Goal: Information Seeking & Learning: Stay updated

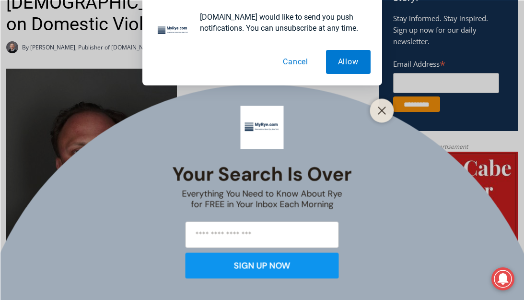
scroll to position [210, 0]
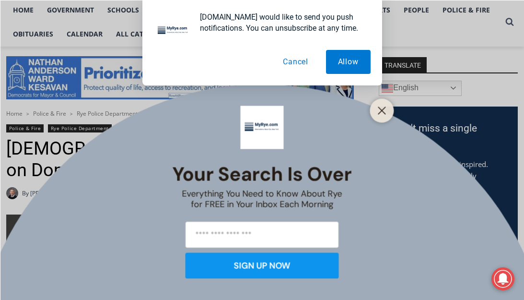
drag, startPoint x: 527, startPoint y: 24, endPoint x: 525, endPoint y: 54, distance: 29.8
click at [381, 104] on button "Close" at bounding box center [382, 110] width 13 height 13
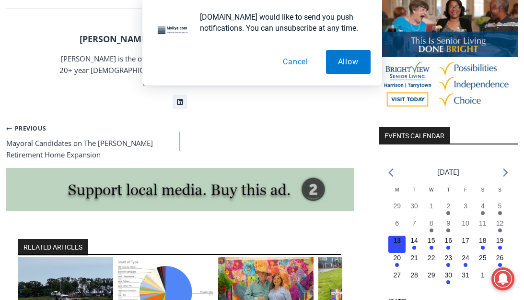
scroll to position [1031, 0]
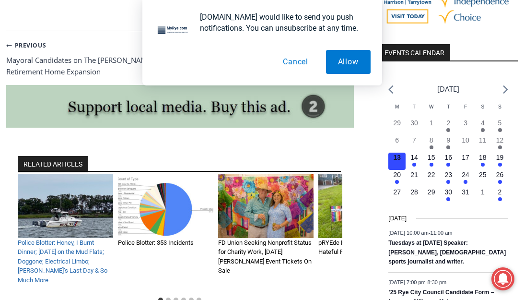
click at [62, 239] on link "Police Blotter: Honey, I Burnt Dinner; [DATE] on the Mud Flats; Doggone; Electr…" at bounding box center [63, 261] width 90 height 45
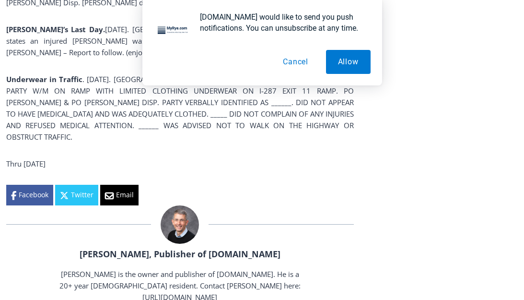
scroll to position [1973, 0]
